Goal: Task Accomplishment & Management: Complete application form

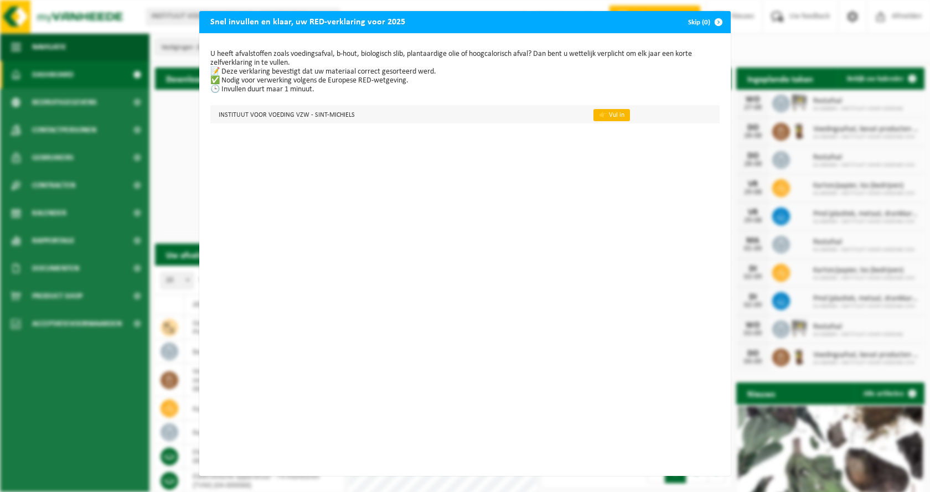
click at [602, 116] on link "👉 Vul in" at bounding box center [611, 115] width 37 height 12
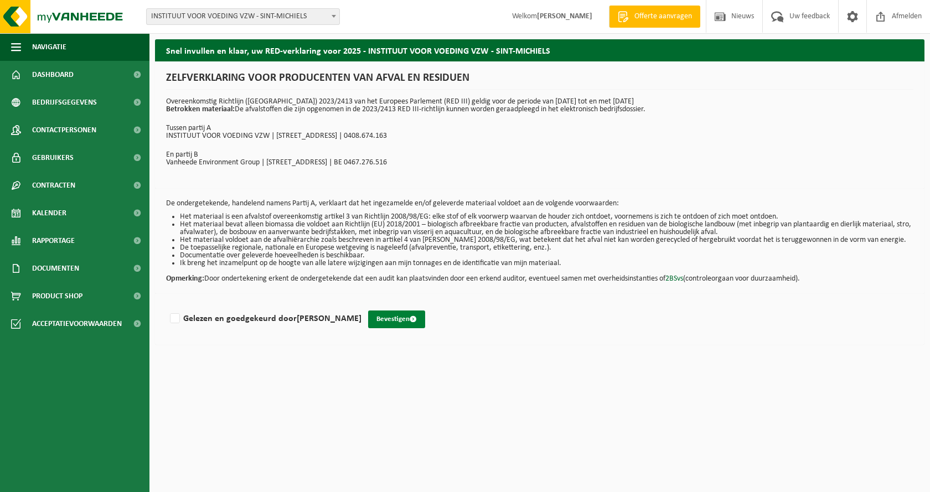
click at [369, 322] on button "Bevestigen" at bounding box center [396, 319] width 57 height 18
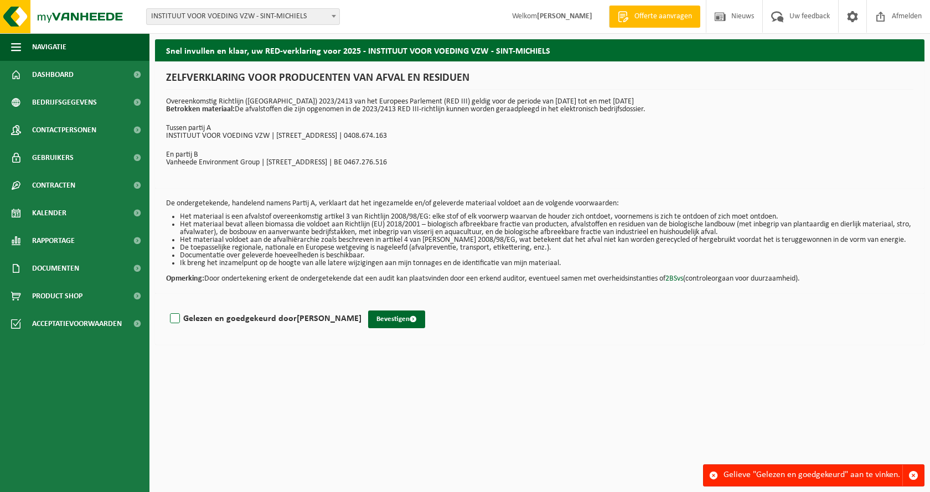
click at [175, 320] on label "Gelezen en goedgekeurd door [PERSON_NAME]" at bounding box center [265, 318] width 194 height 17
click at [361, 305] on input "Gelezen en goedgekeurd door [PERSON_NAME]" at bounding box center [361, 304] width 1 height 1
checkbox input "true"
click at [385, 322] on button "Bevestigen" at bounding box center [396, 319] width 57 height 18
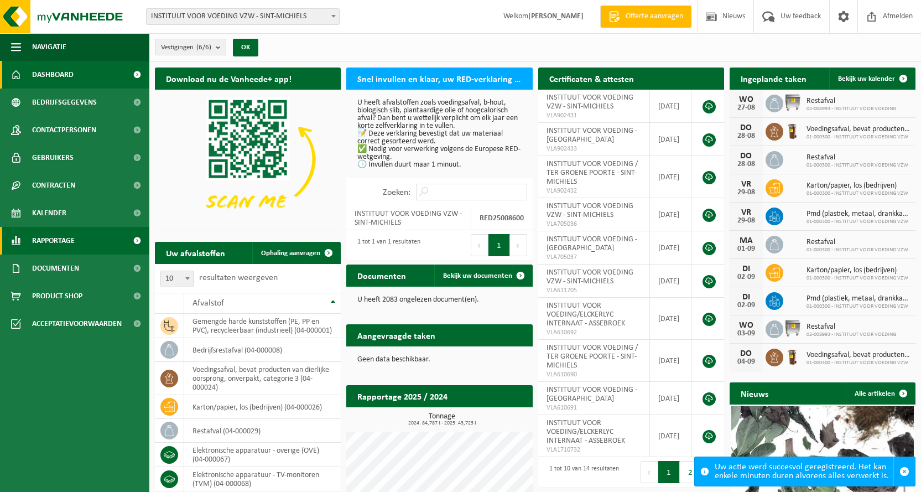
click at [55, 241] on span "Rapportage" at bounding box center [53, 241] width 43 height 28
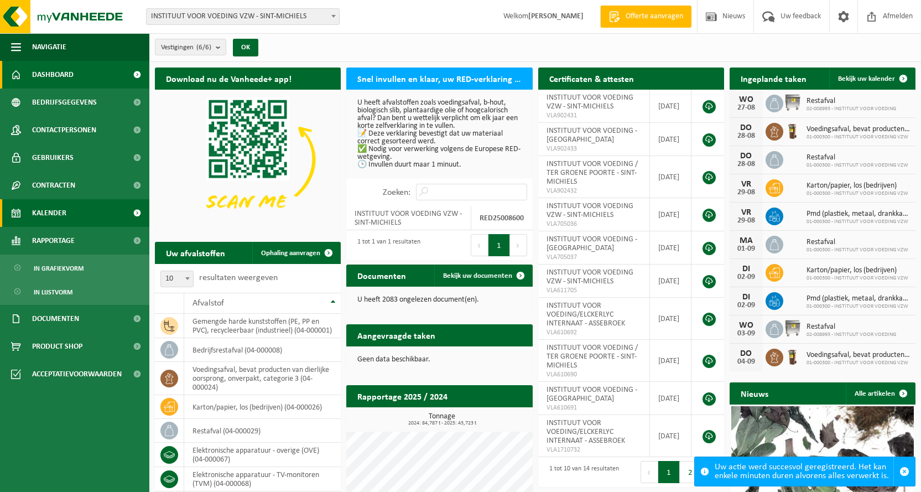
click at [62, 209] on span "Kalender" at bounding box center [49, 213] width 34 height 28
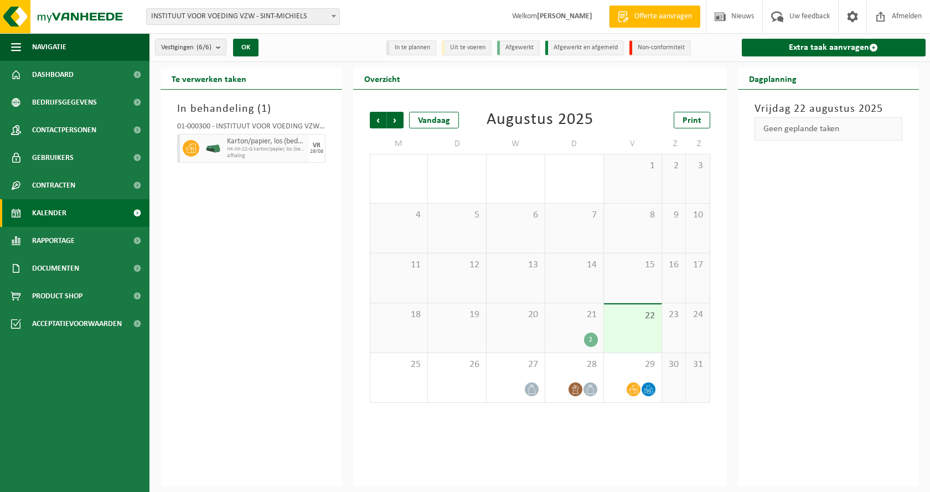
click at [576, 321] on div "21 2" at bounding box center [574, 327] width 58 height 49
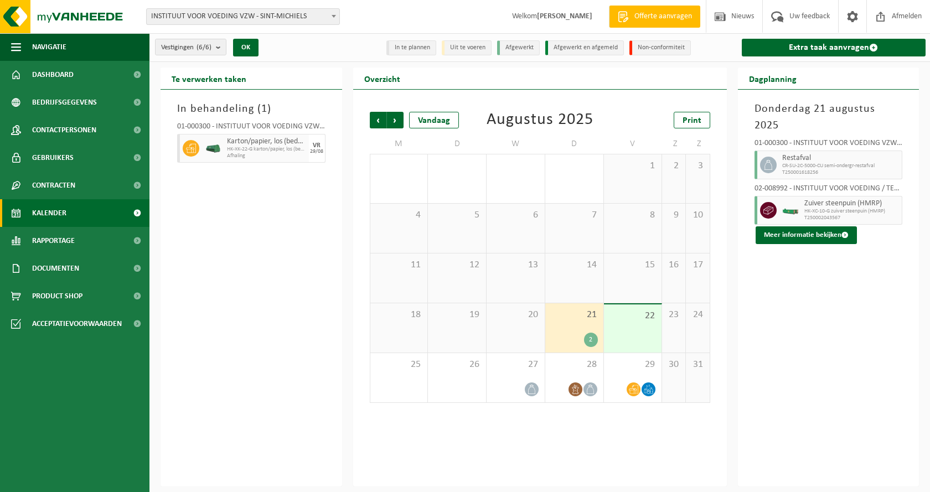
click at [625, 318] on span "22" at bounding box center [632, 316] width 47 height 12
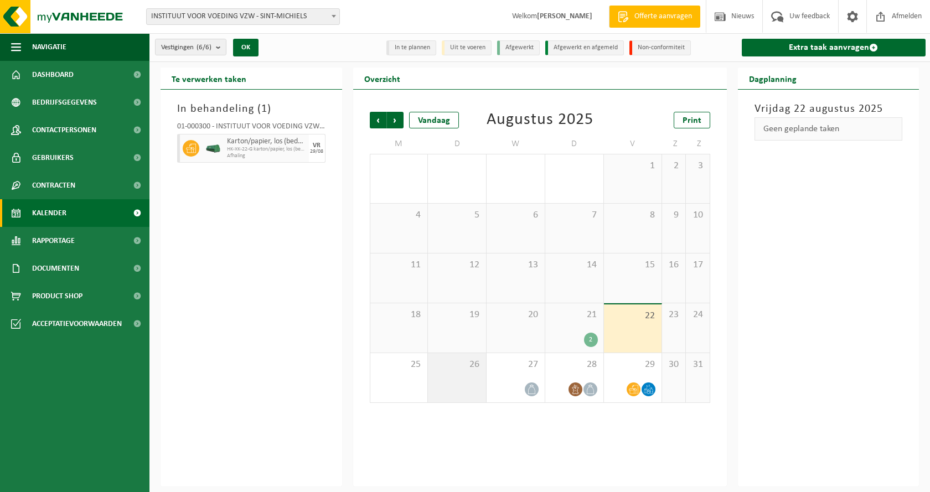
click at [467, 376] on div "26" at bounding box center [457, 377] width 58 height 49
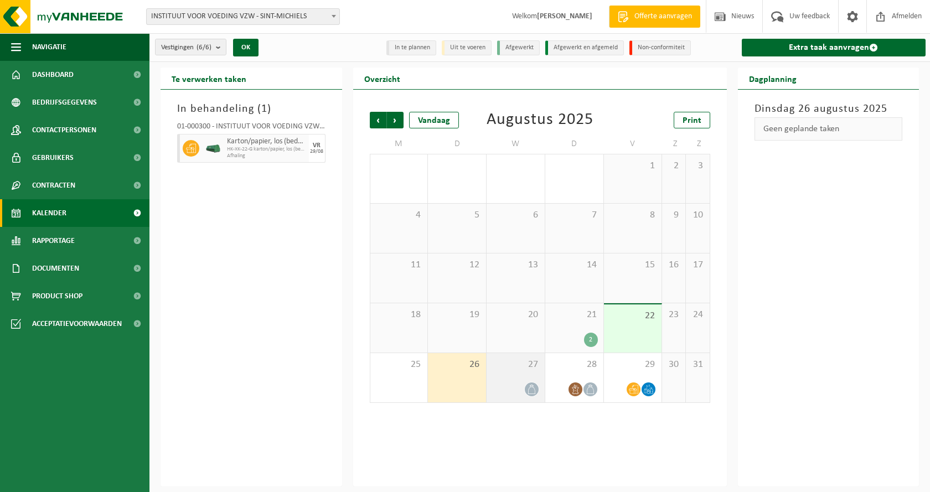
click at [518, 370] on span "27" at bounding box center [515, 365] width 47 height 12
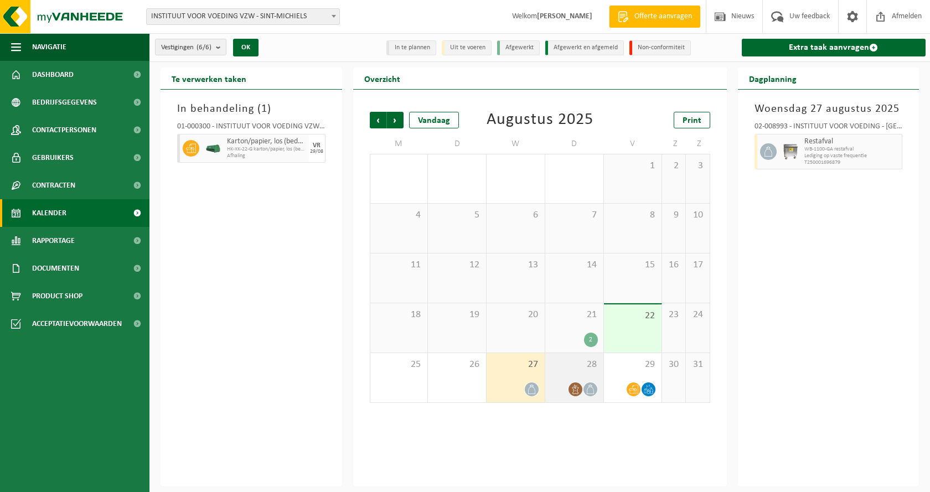
click at [564, 370] on span "28" at bounding box center [574, 365] width 47 height 12
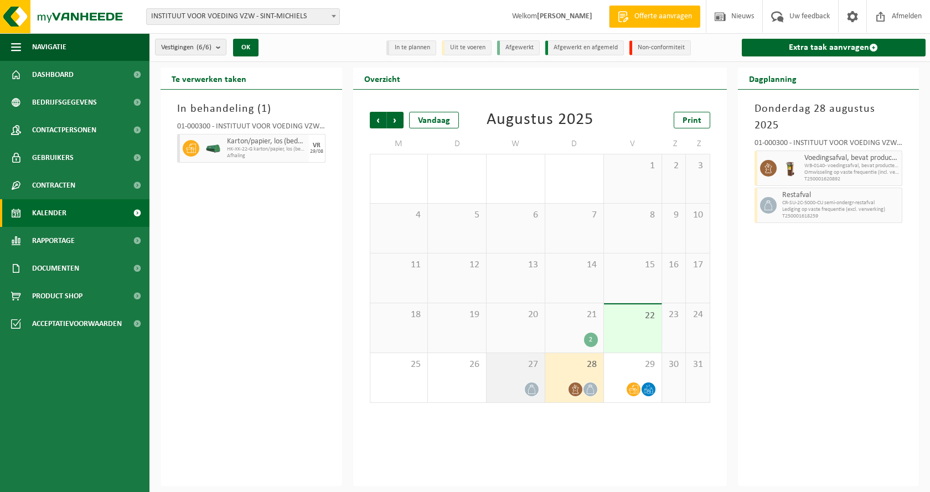
click at [502, 374] on div "27" at bounding box center [515, 377] width 58 height 49
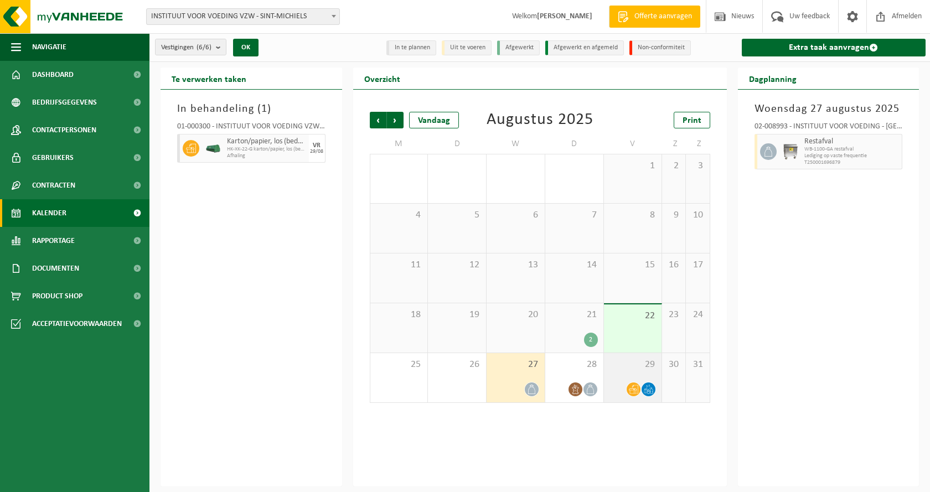
click at [642, 371] on div "29" at bounding box center [633, 377] width 58 height 49
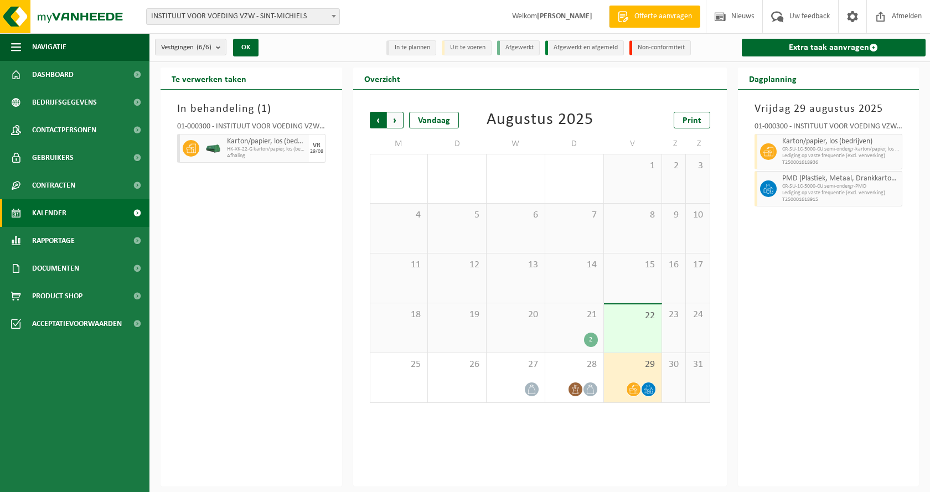
click at [396, 122] on span "Volgende" at bounding box center [395, 120] width 17 height 17
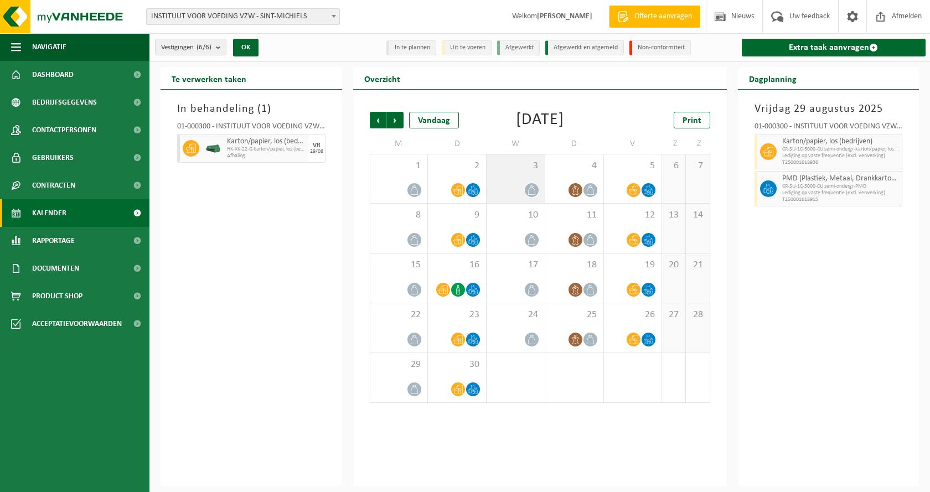
click at [504, 198] on div at bounding box center [515, 190] width 47 height 15
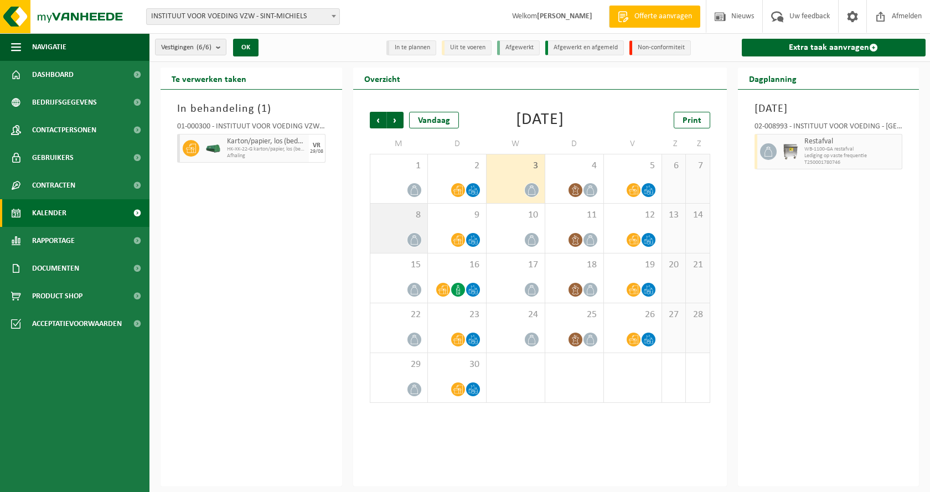
click at [393, 246] on div "8" at bounding box center [399, 228] width 58 height 49
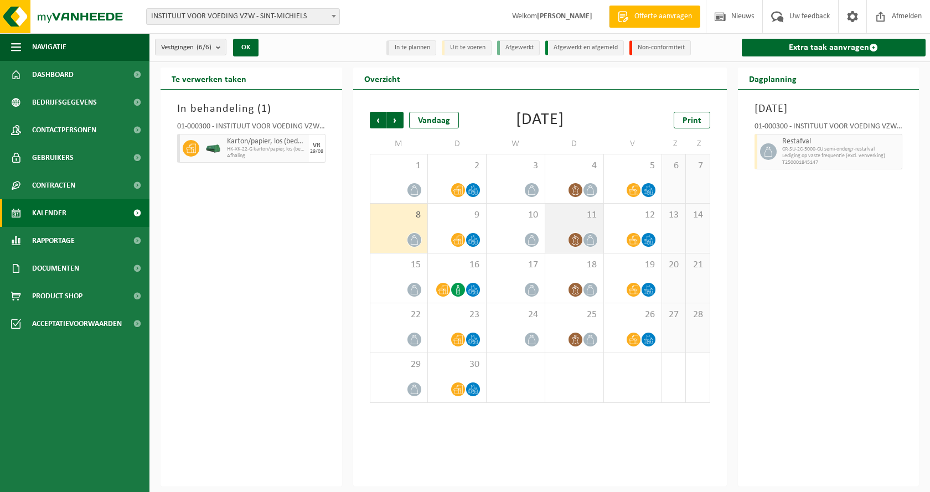
click at [585, 221] on span "11" at bounding box center [574, 215] width 47 height 12
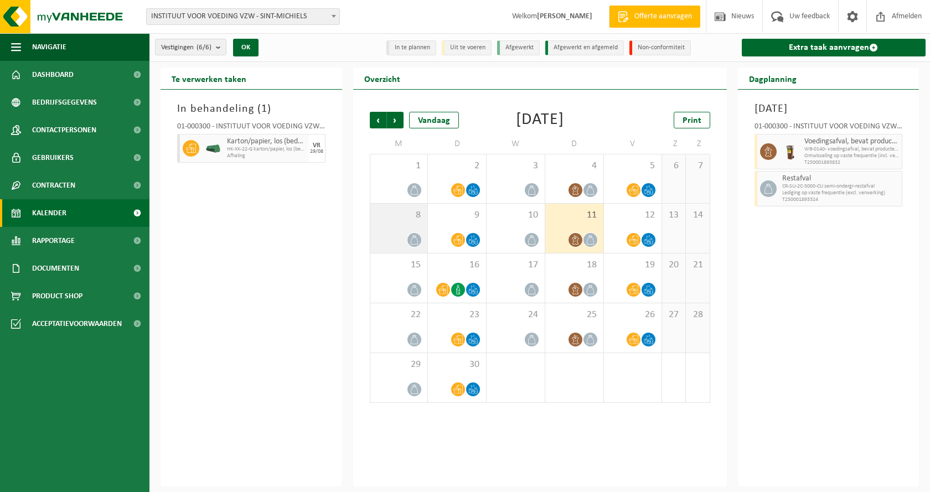
click at [374, 241] on div "8" at bounding box center [399, 228] width 58 height 49
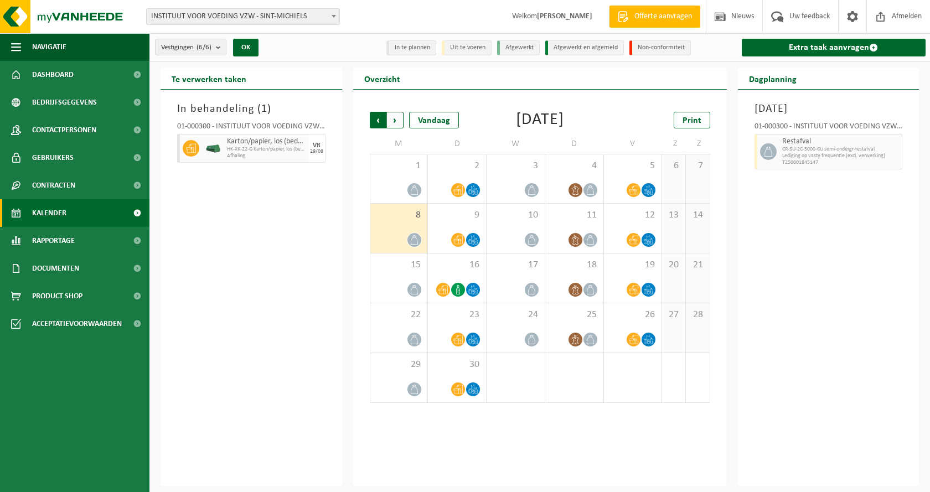
click at [399, 116] on span "Volgende" at bounding box center [395, 120] width 17 height 17
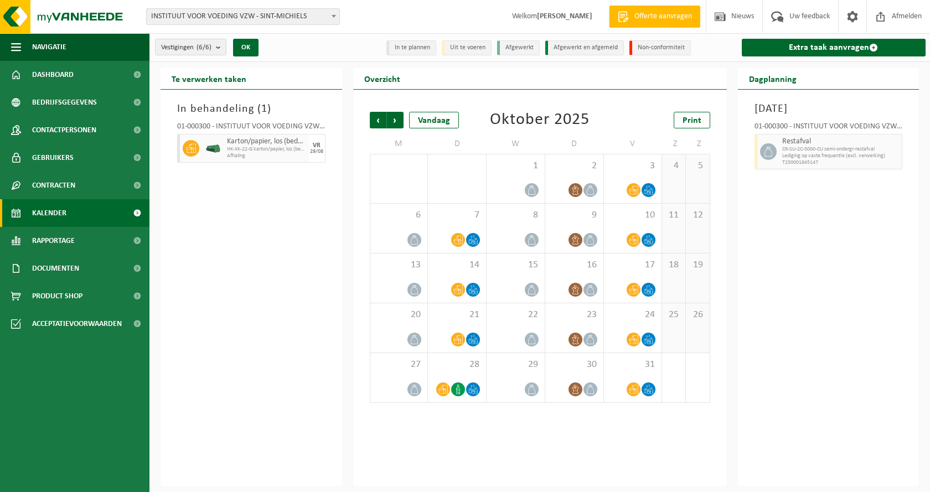
click at [399, 116] on span "Volgende" at bounding box center [395, 120] width 17 height 17
